Goal: Information Seeking & Learning: Learn about a topic

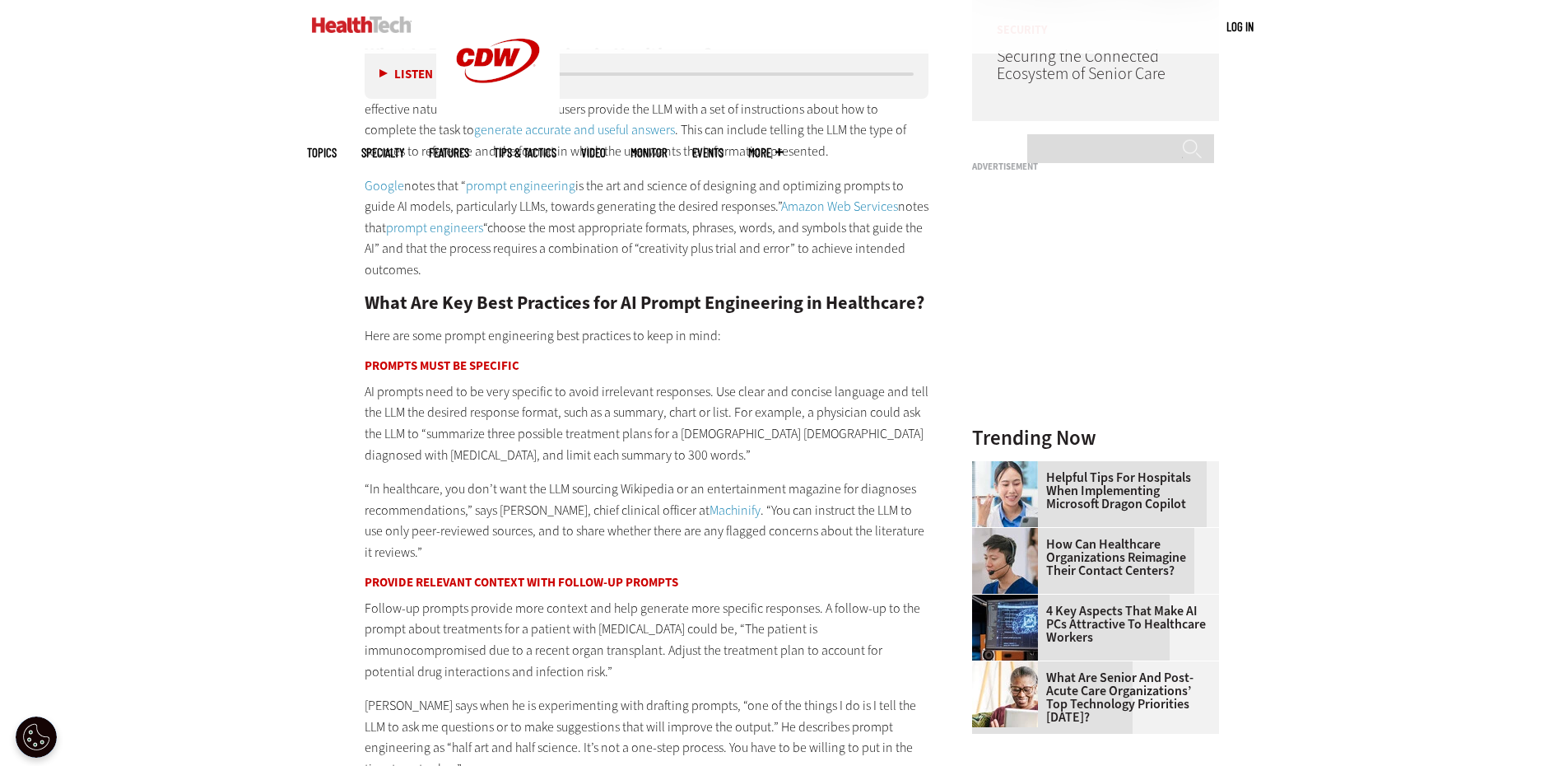
scroll to position [1646, 0]
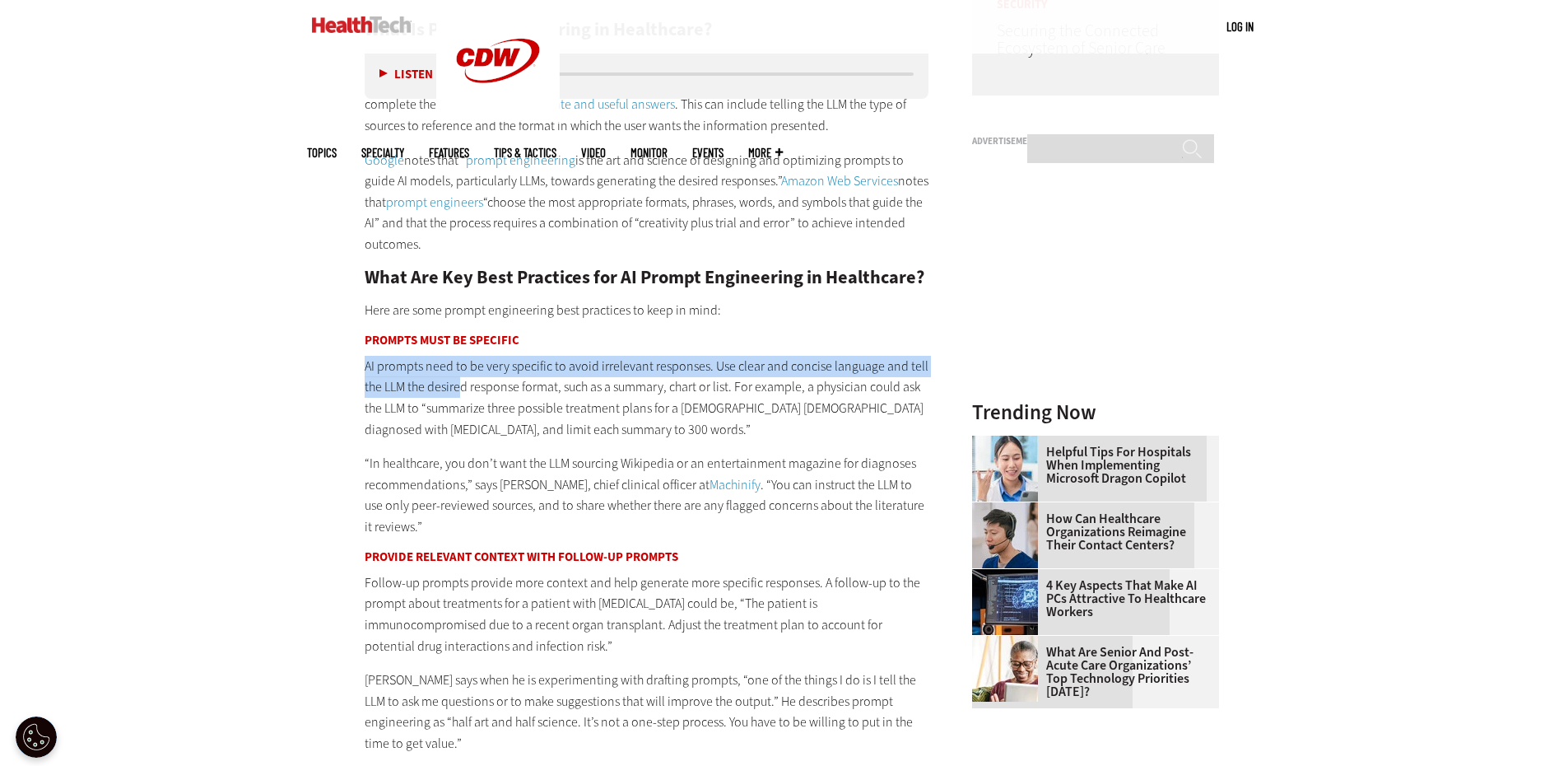
drag, startPoint x: 355, startPoint y: 362, endPoint x: 464, endPoint y: 379, distance: 110.3
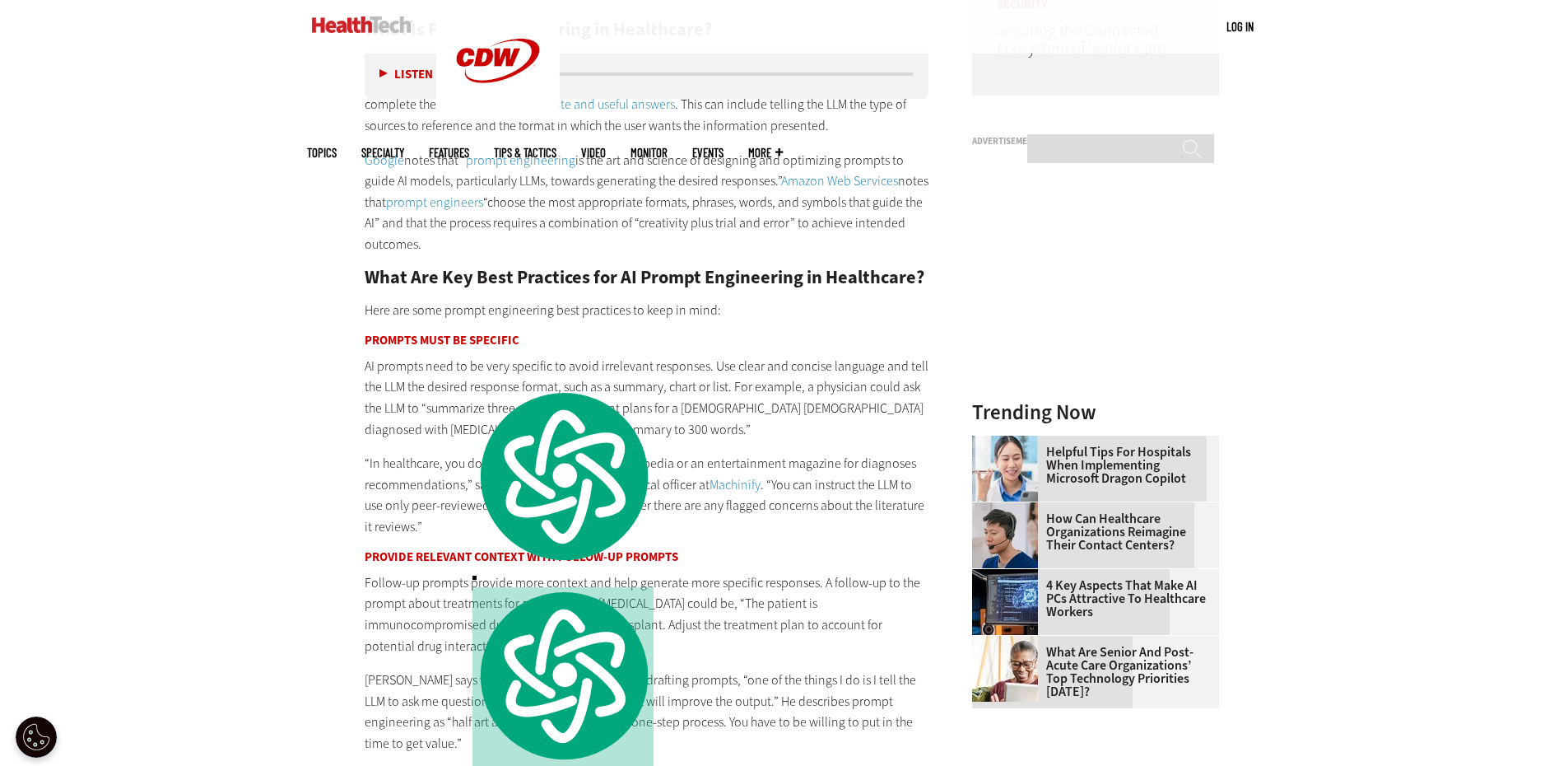
click at [395, 438] on p "AI prompts need to be very specific to avoid irrelevant responses. Use clear an…" at bounding box center [647, 398] width 565 height 84
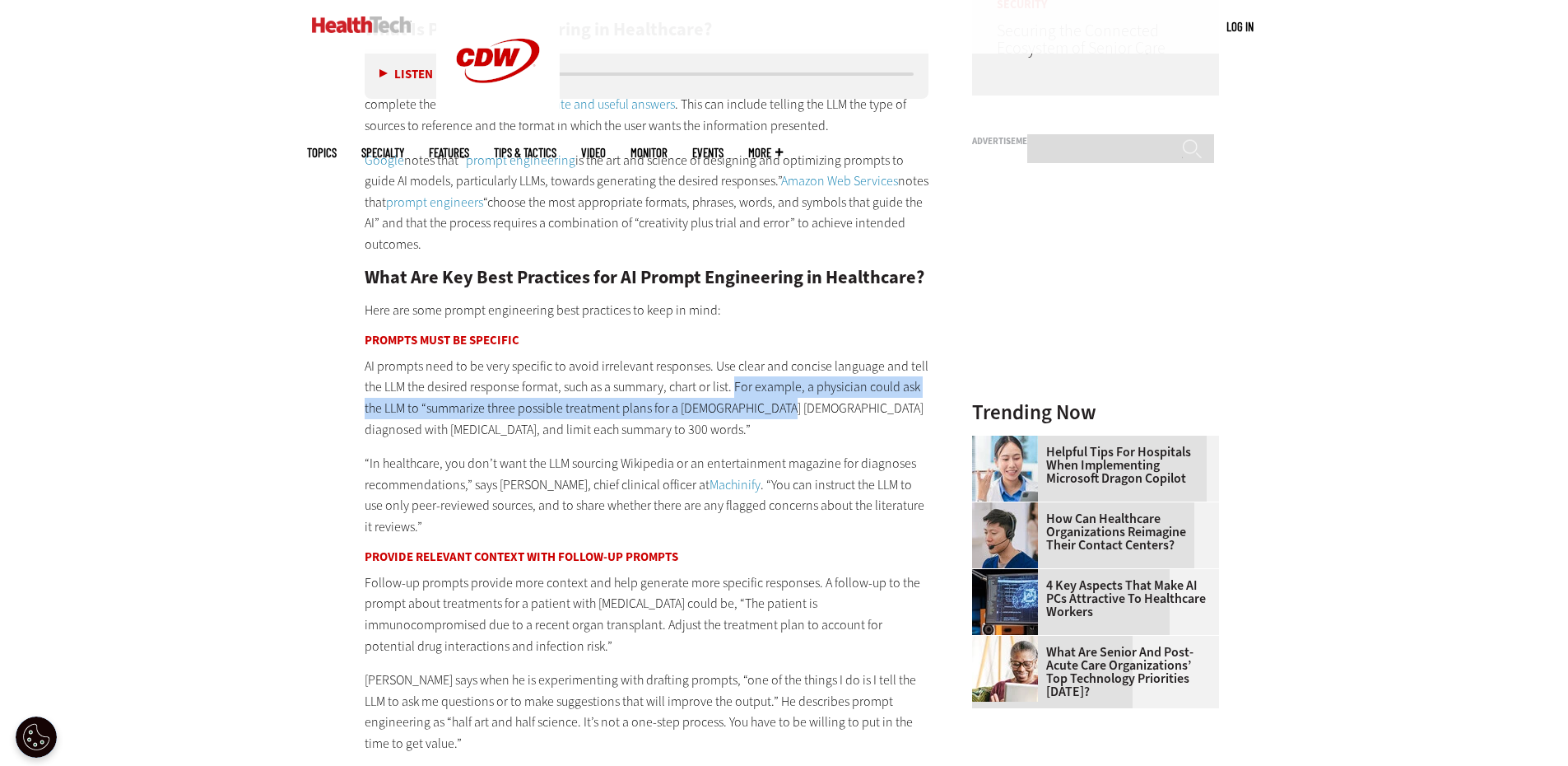
drag, startPoint x: 737, startPoint y: 387, endPoint x: 773, endPoint y: 401, distance: 38.6
click at [773, 401] on p "AI prompts need to be very specific to avoid irrelevant responses. Use clear an…" at bounding box center [647, 398] width 565 height 84
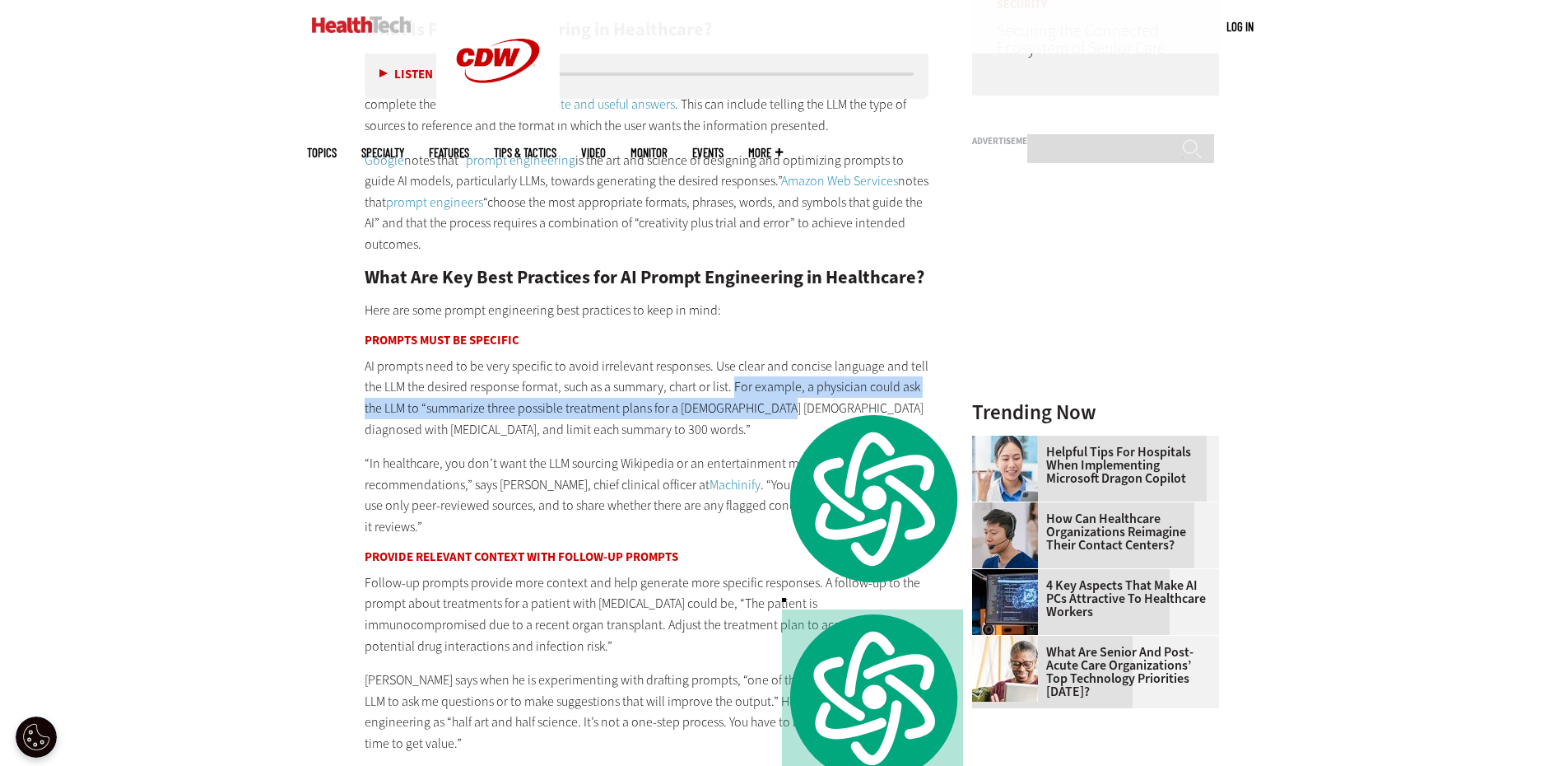
click at [594, 406] on p "AI prompts need to be very specific to avoid irrelevant responses. Use clear an…" at bounding box center [647, 398] width 565 height 84
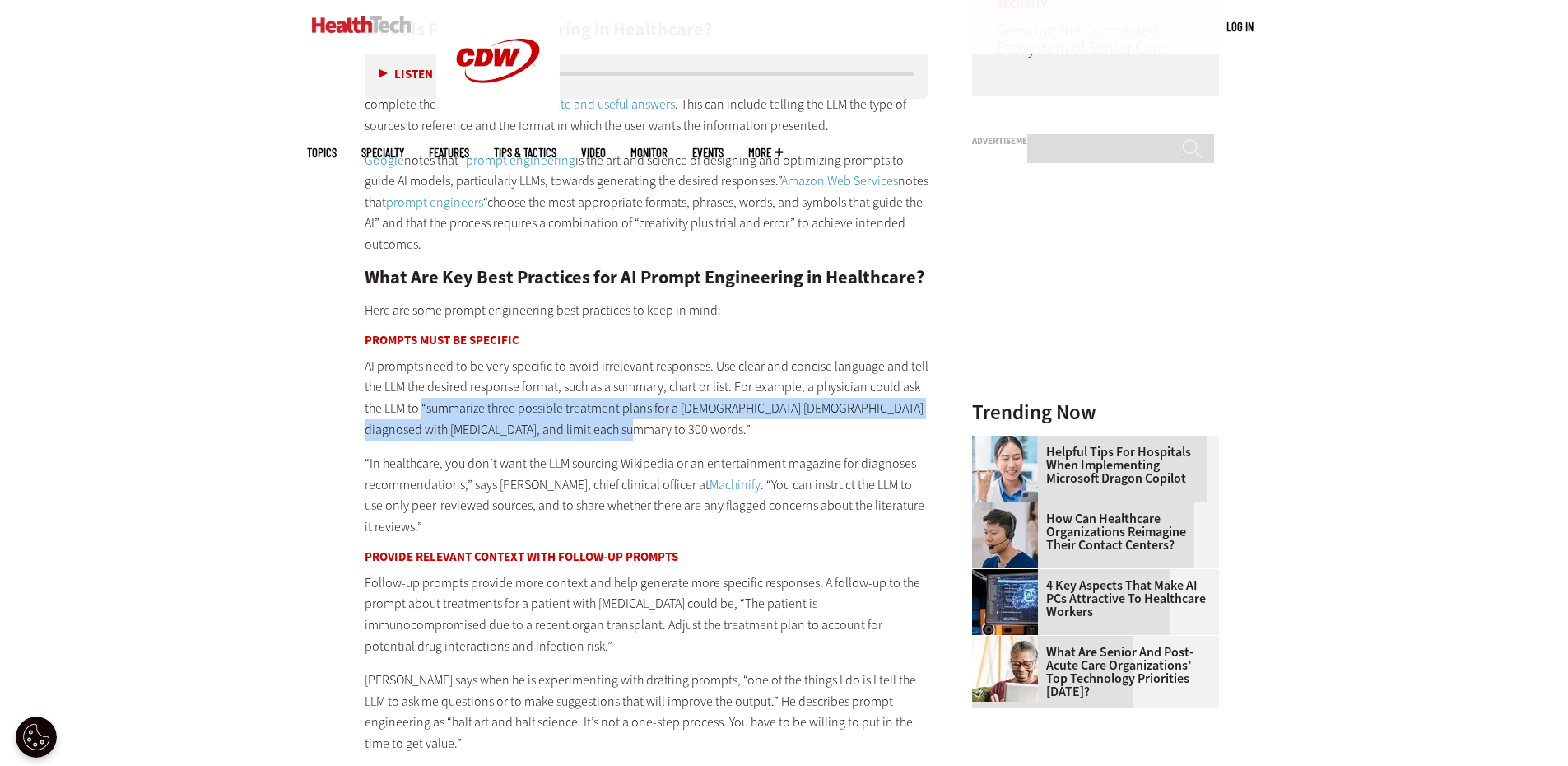
drag, startPoint x: 423, startPoint y: 412, endPoint x: 620, endPoint y: 427, distance: 197.6
click at [620, 427] on p "AI prompts need to be very specific to avoid irrelevant responses. Use clear an…" at bounding box center [647, 398] width 565 height 84
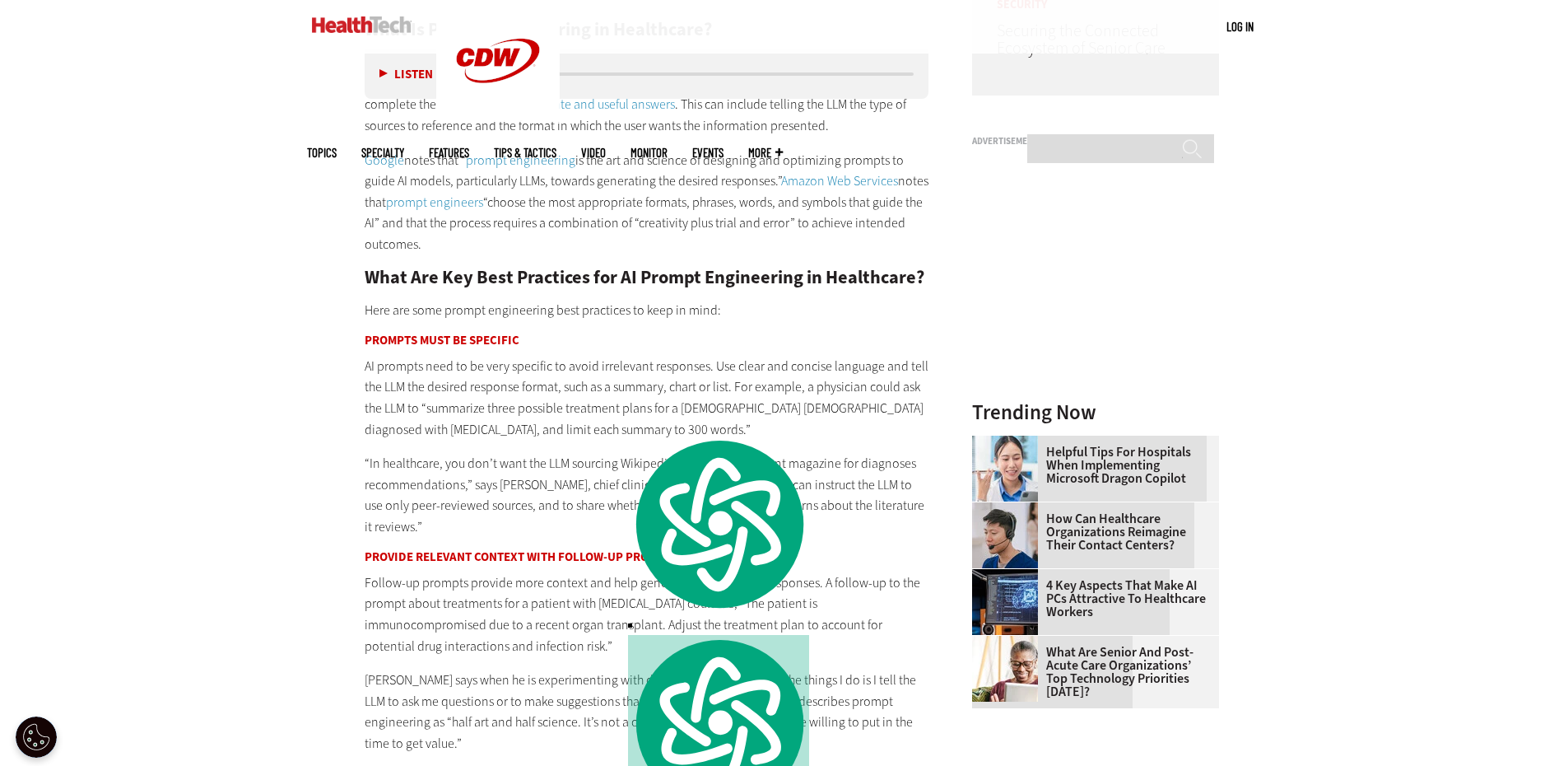
click at [391, 482] on p "“In healthcare, you don’t want the LLM sourcing Wikipedia or an entertainment m…" at bounding box center [647, 494] width 565 height 84
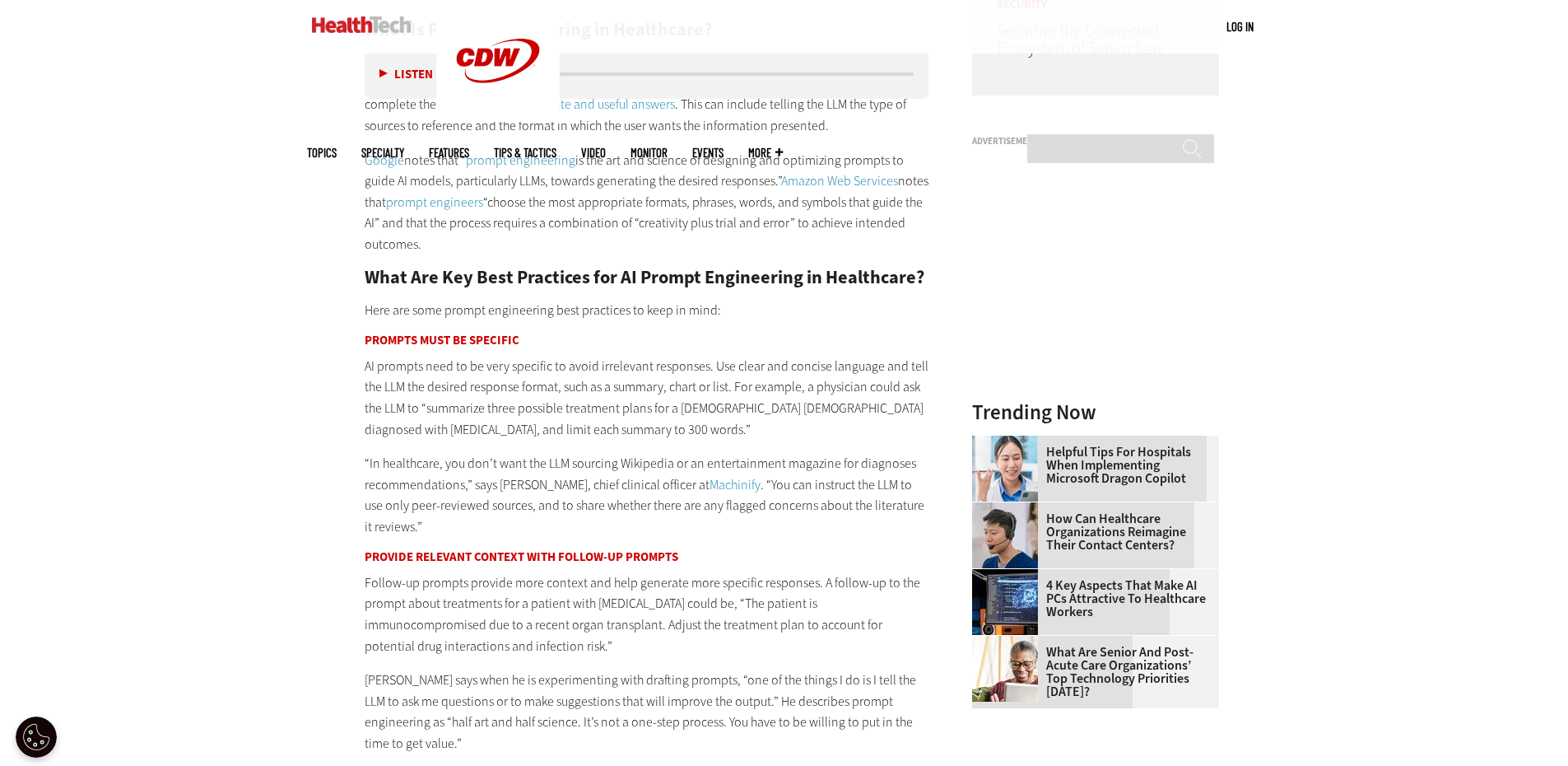
drag, startPoint x: 362, startPoint y: 463, endPoint x: 413, endPoint y: 530, distance: 84.2
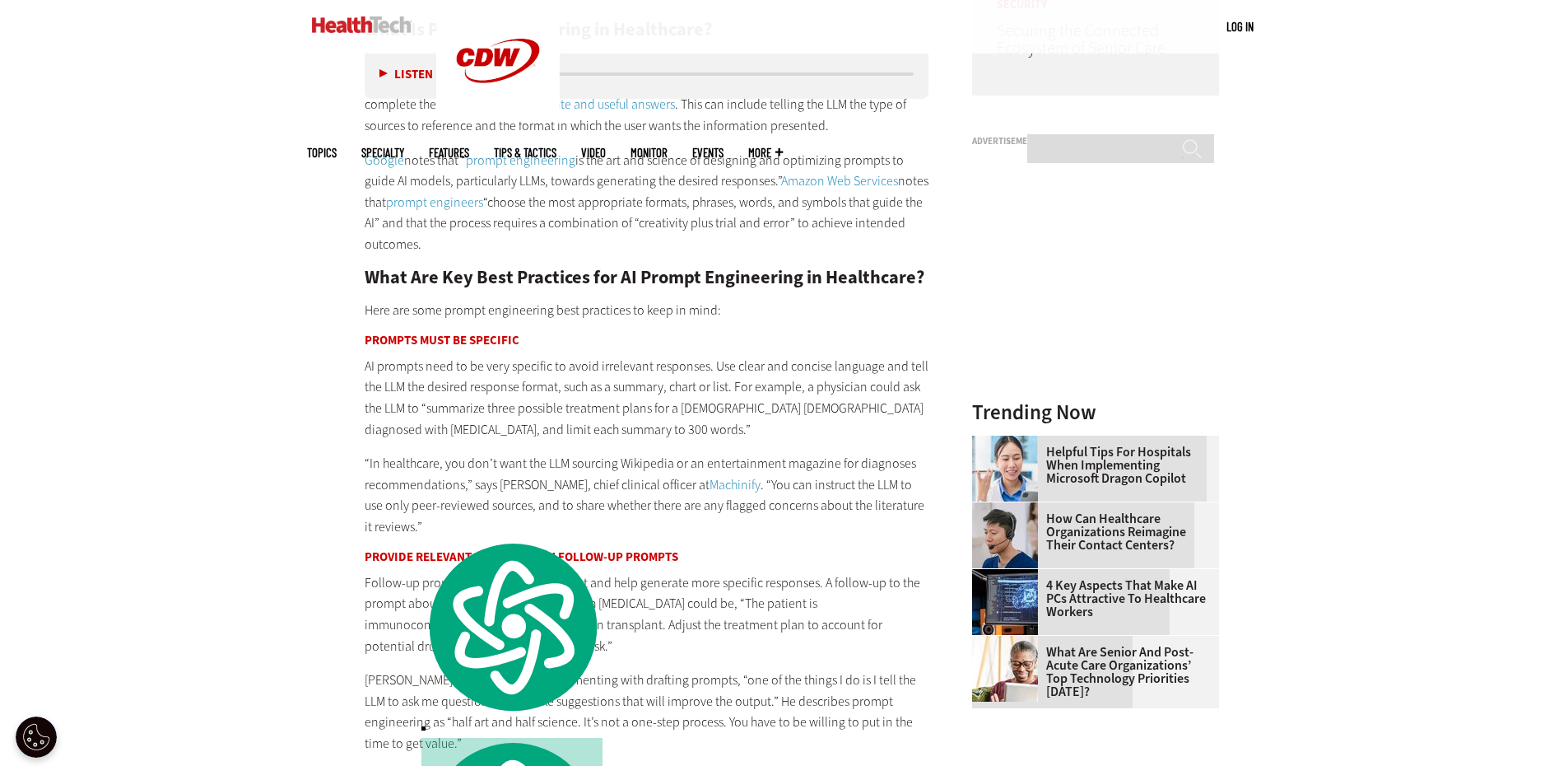
click at [780, 654] on p "Follow-up prompts provide more context and help generate more specific response…" at bounding box center [647, 614] width 565 height 84
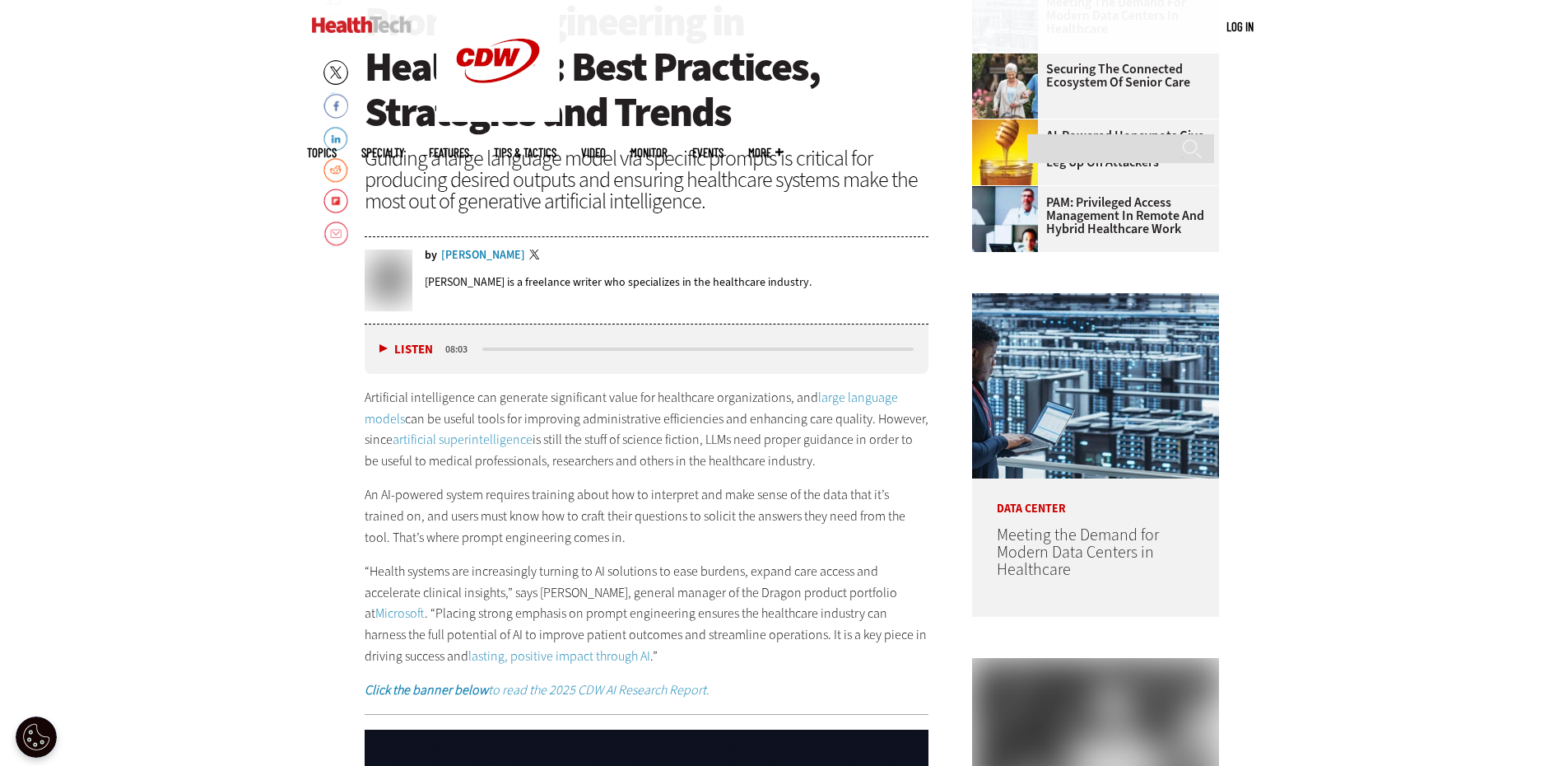
scroll to position [741, 0]
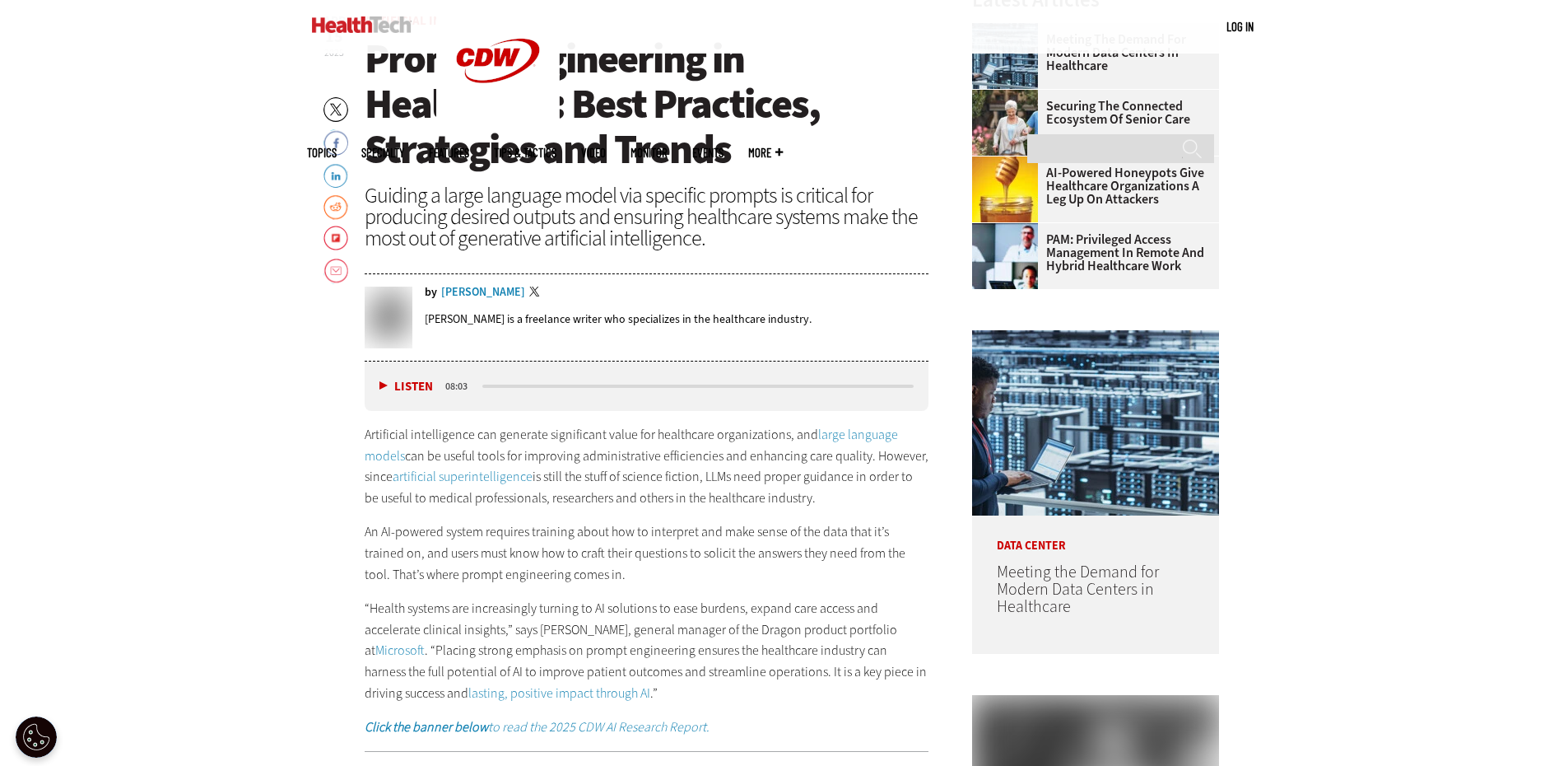
click at [373, 383] on div "Listen Pause 08:03" at bounding box center [647, 386] width 565 height 49
click at [377, 384] on div "Listen Pause" at bounding box center [410, 386] width 66 height 18
click at [381, 389] on button "Listen" at bounding box center [405, 386] width 53 height 13
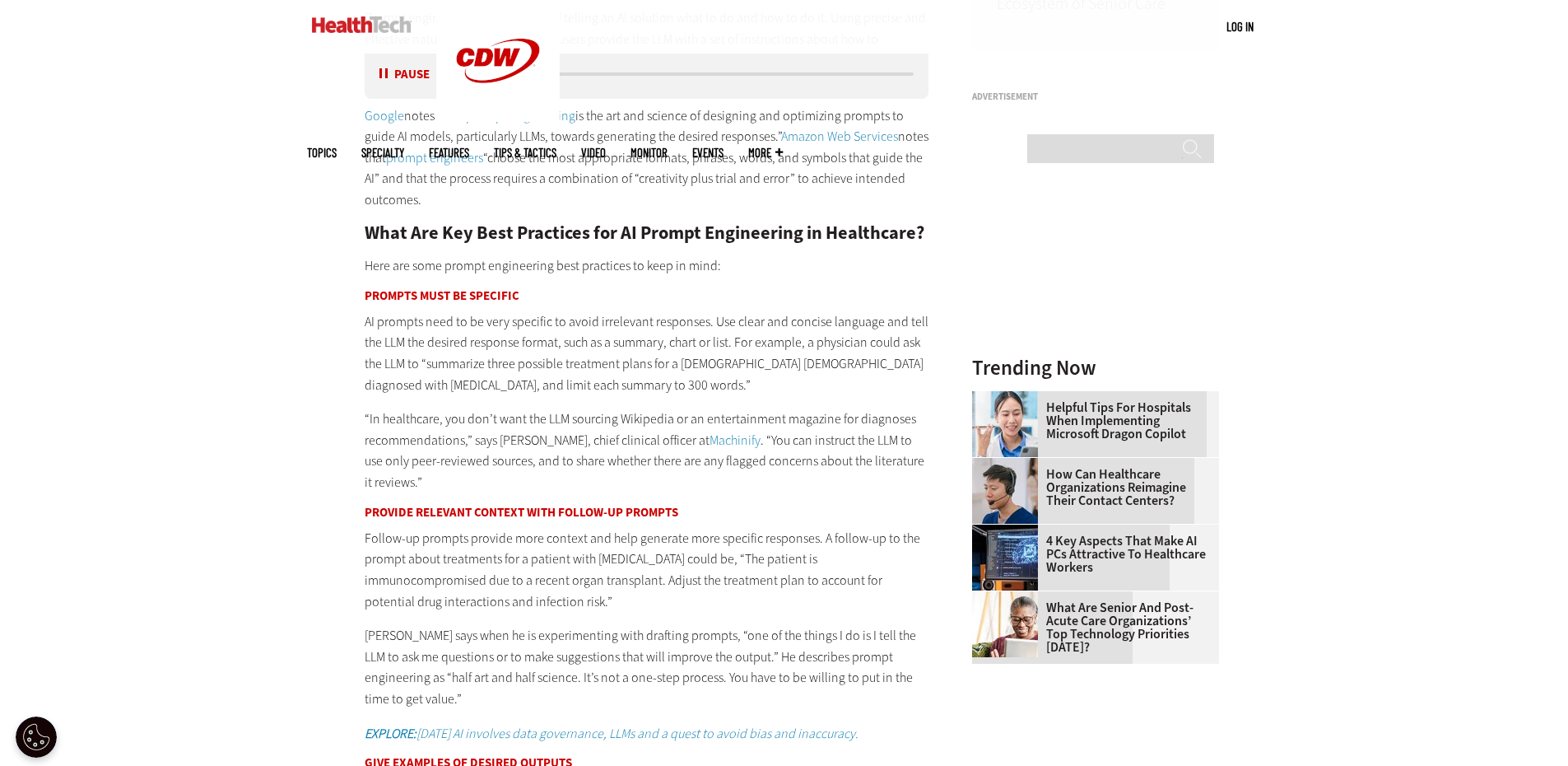
scroll to position [1729, 0]
